Goal: Information Seeking & Learning: Learn about a topic

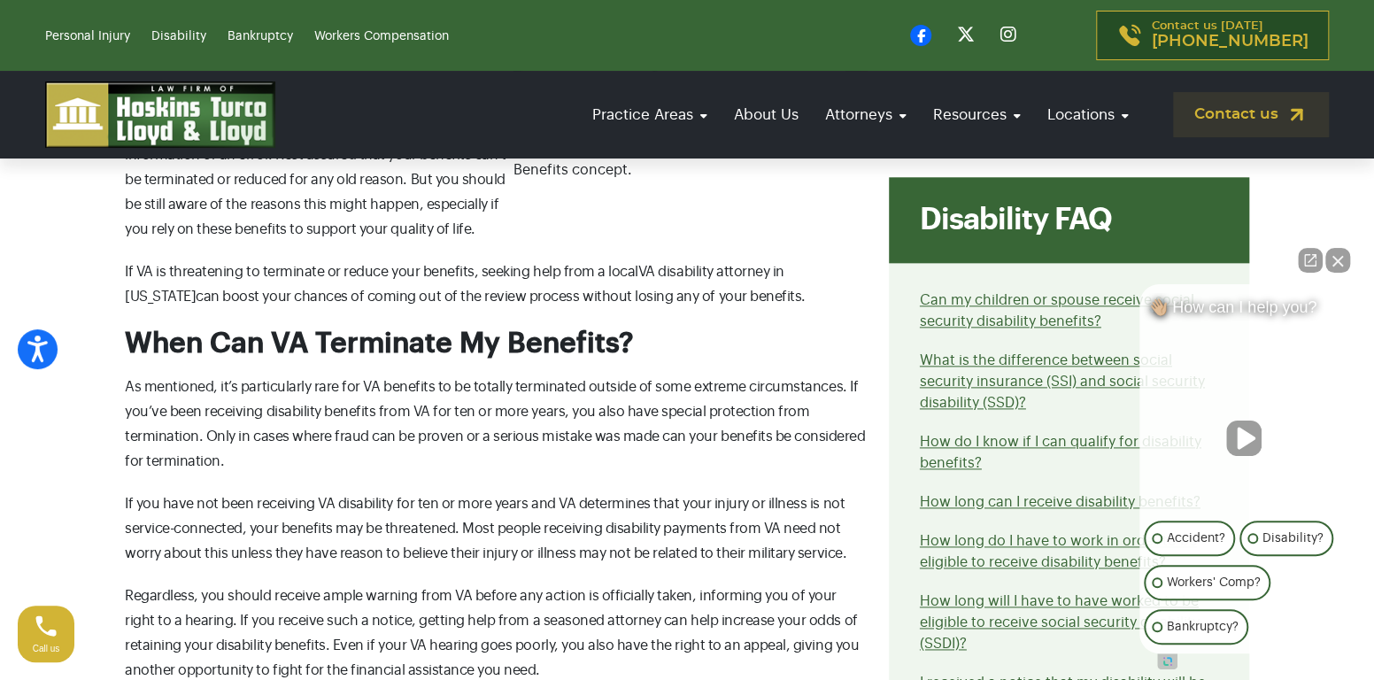
scroll to position [1151, 0]
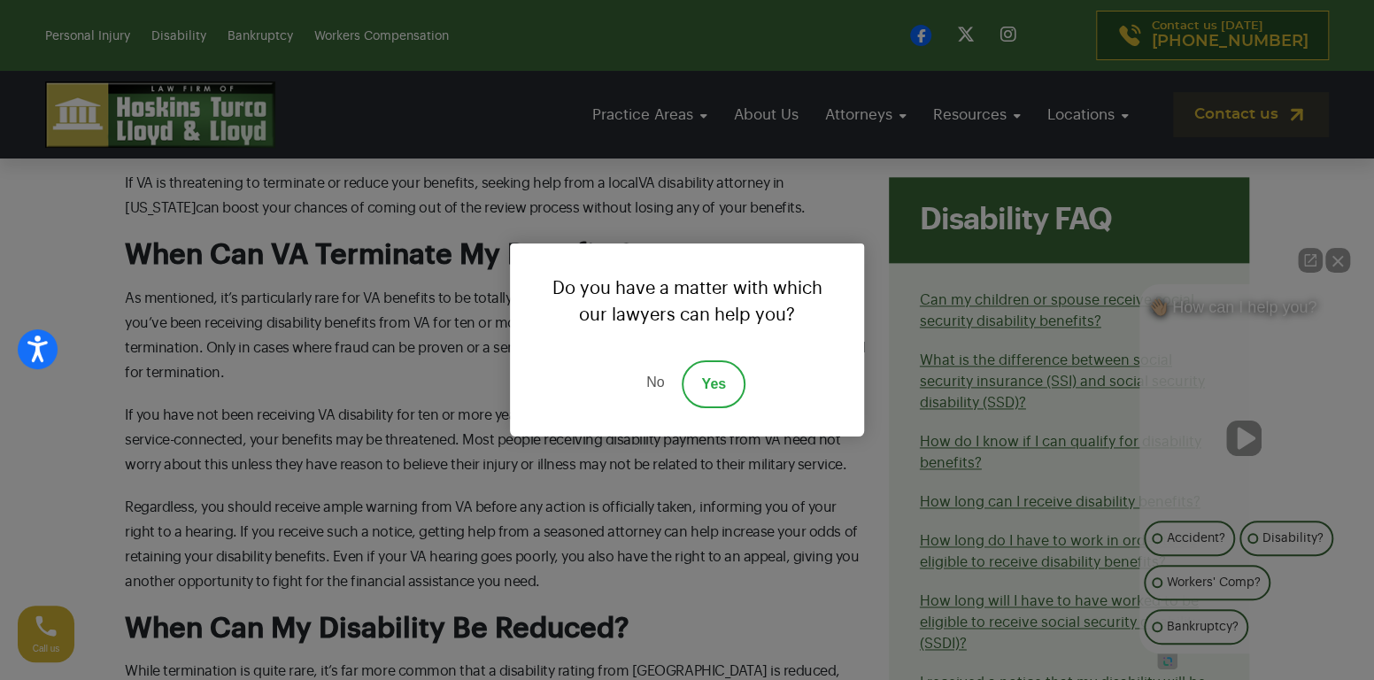
click at [713, 375] on link "Yes" at bounding box center [714, 384] width 64 height 48
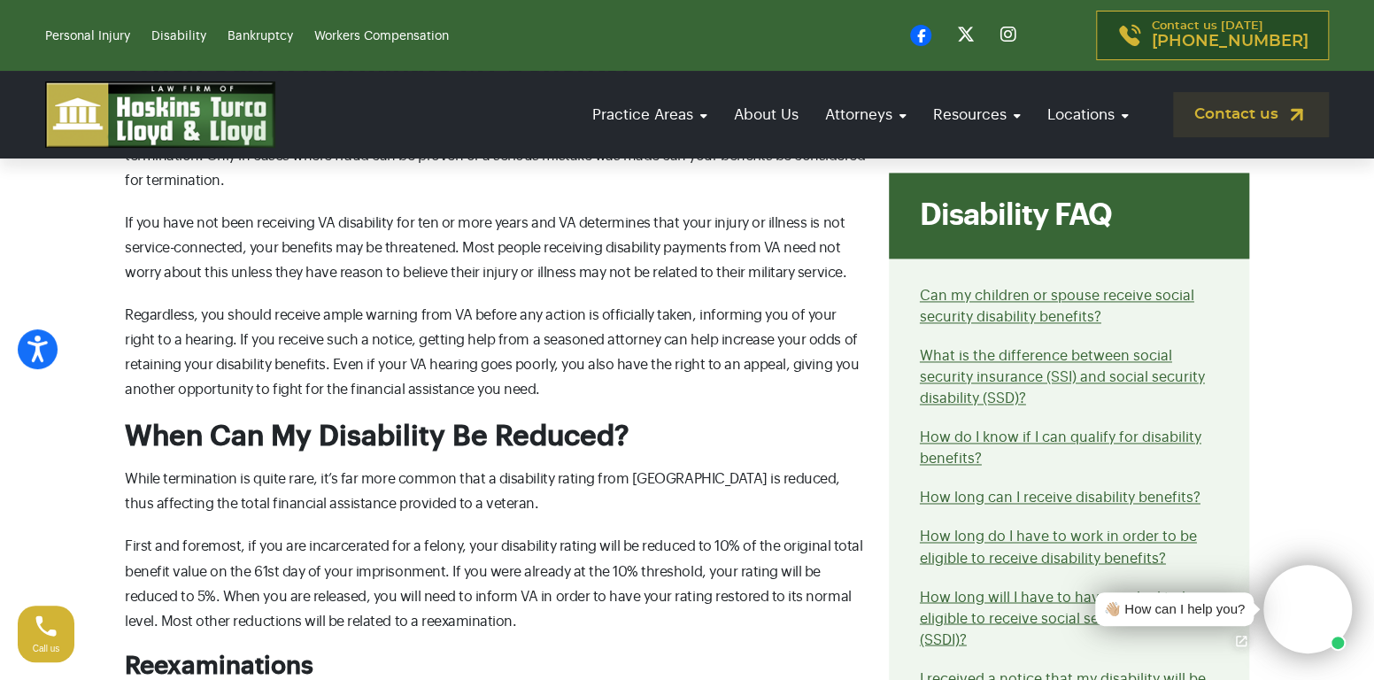
scroll to position [1328, 0]
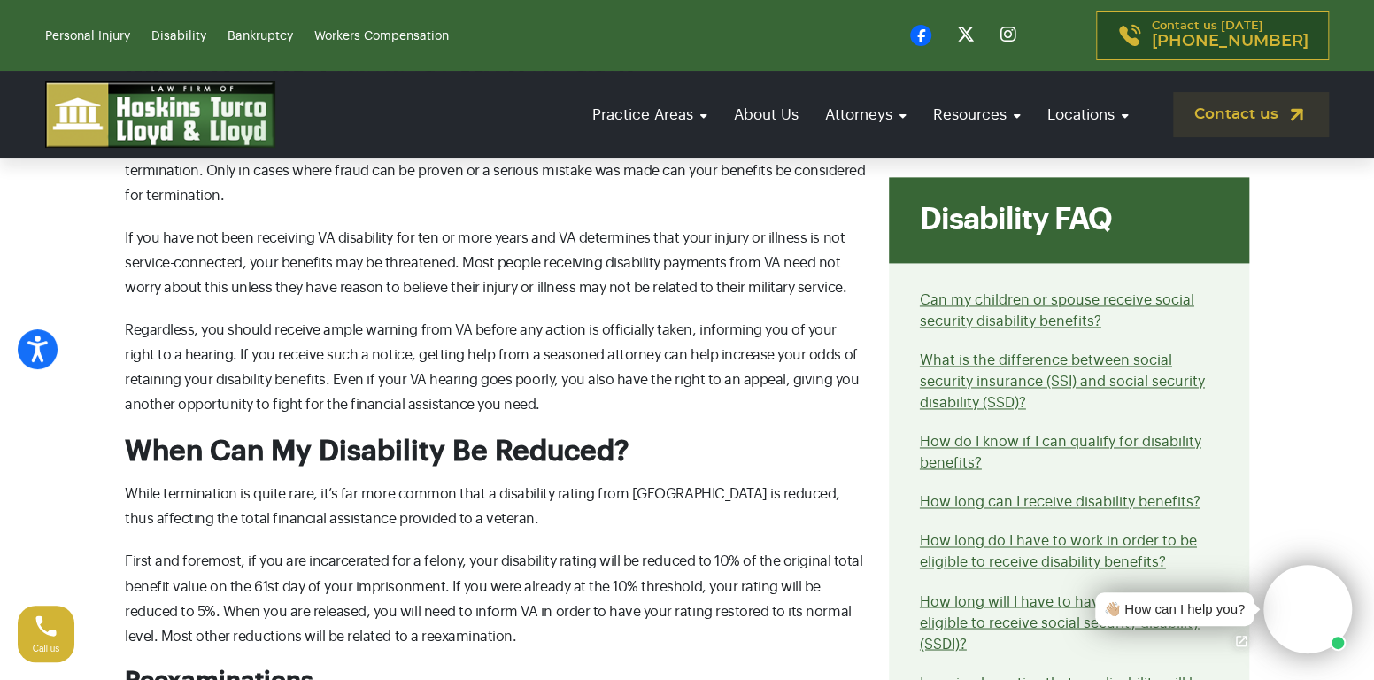
click at [1045, 294] on li "Can my children or spouse receive social security disability benefits?" at bounding box center [1069, 310] width 298 height 42
click at [1042, 293] on link "Can my children or spouse receive social security disability benefits?" at bounding box center [1057, 310] width 274 height 35
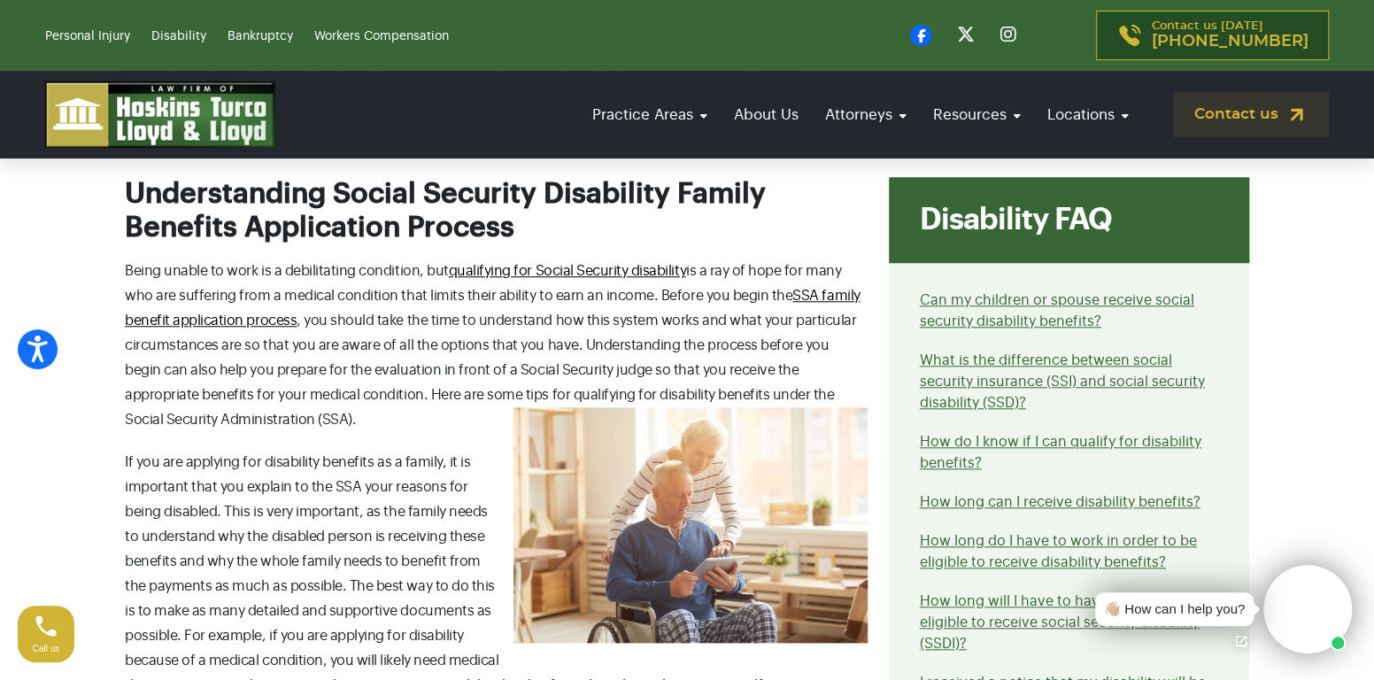
scroll to position [797, 0]
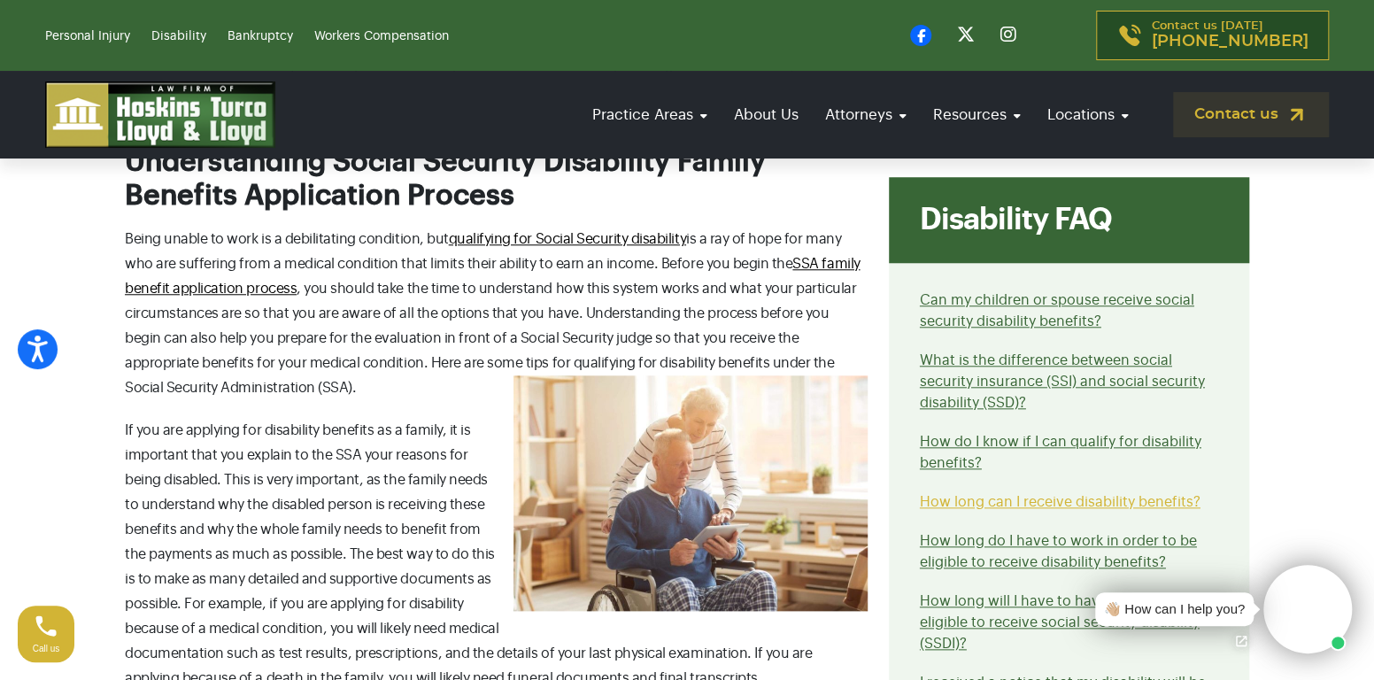
click at [1036, 501] on link "How long can I receive disability benefits?" at bounding box center [1060, 502] width 281 height 14
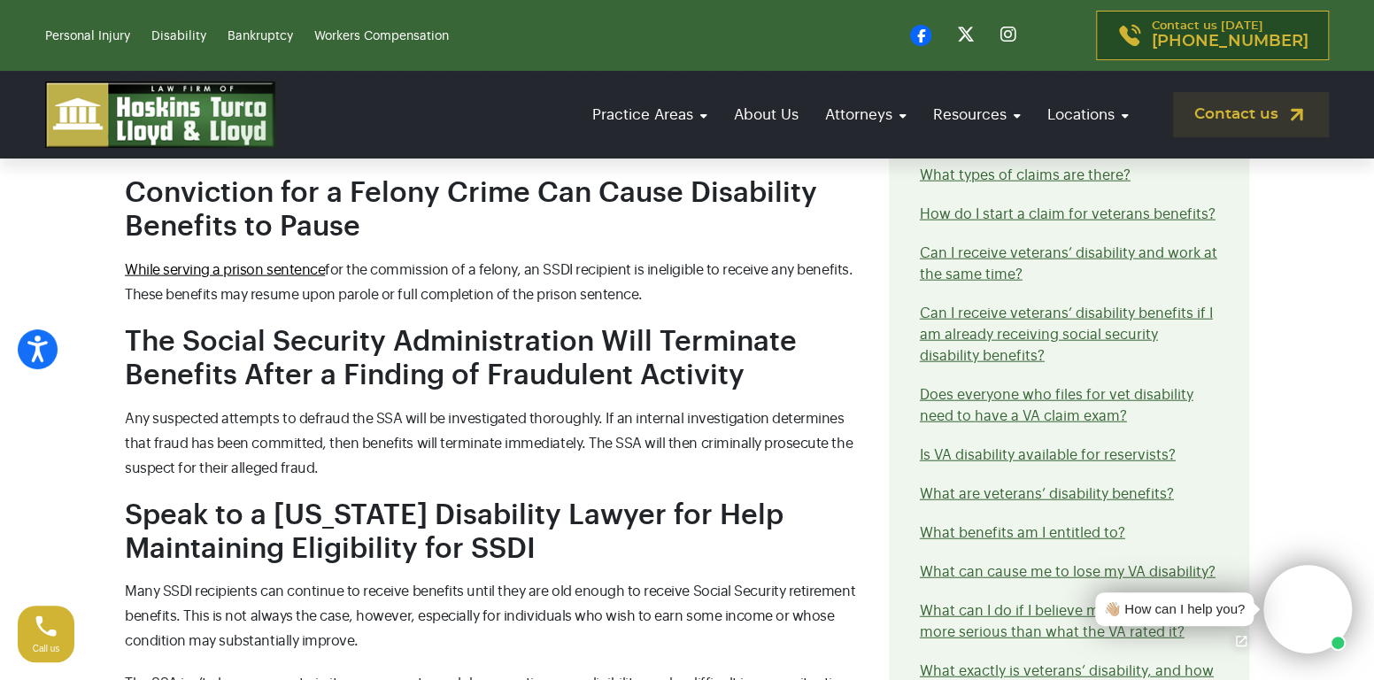
scroll to position [2302, 0]
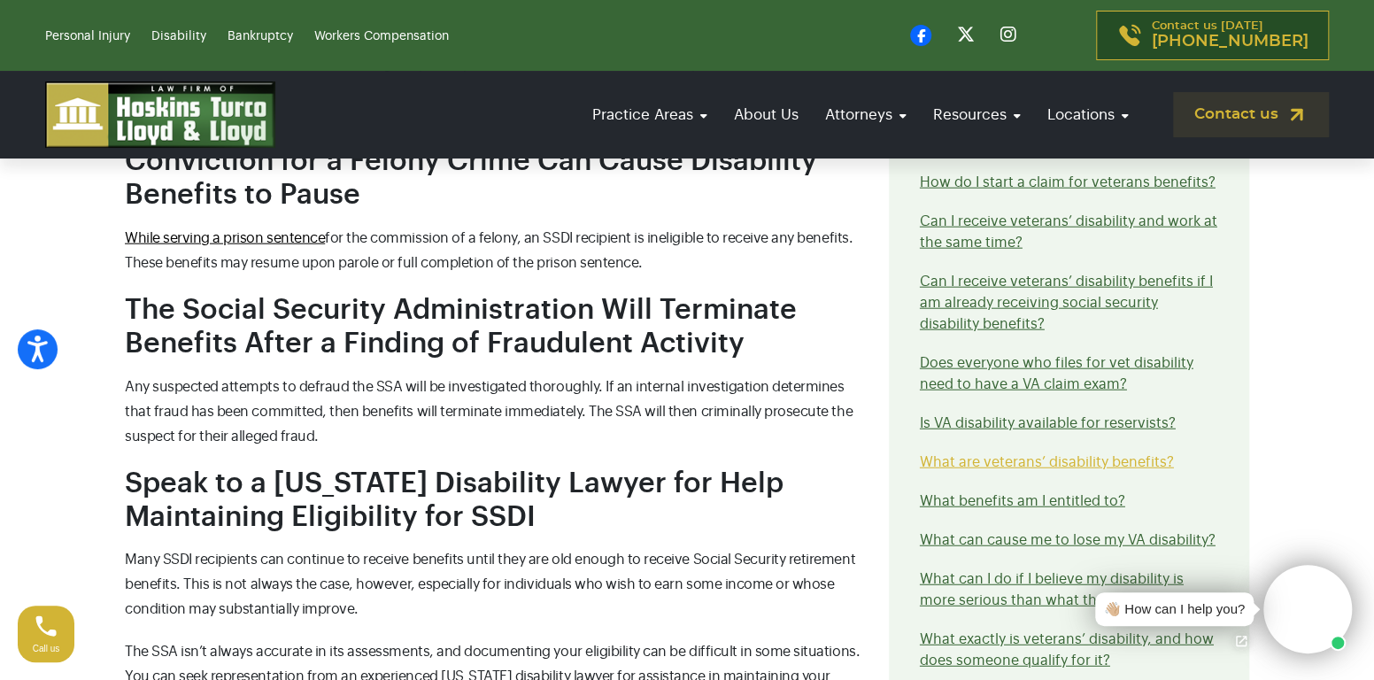
click at [1064, 455] on link "What are veterans’ disability benefits?" at bounding box center [1047, 462] width 254 height 14
